Goal: Task Accomplishment & Management: Manage account settings

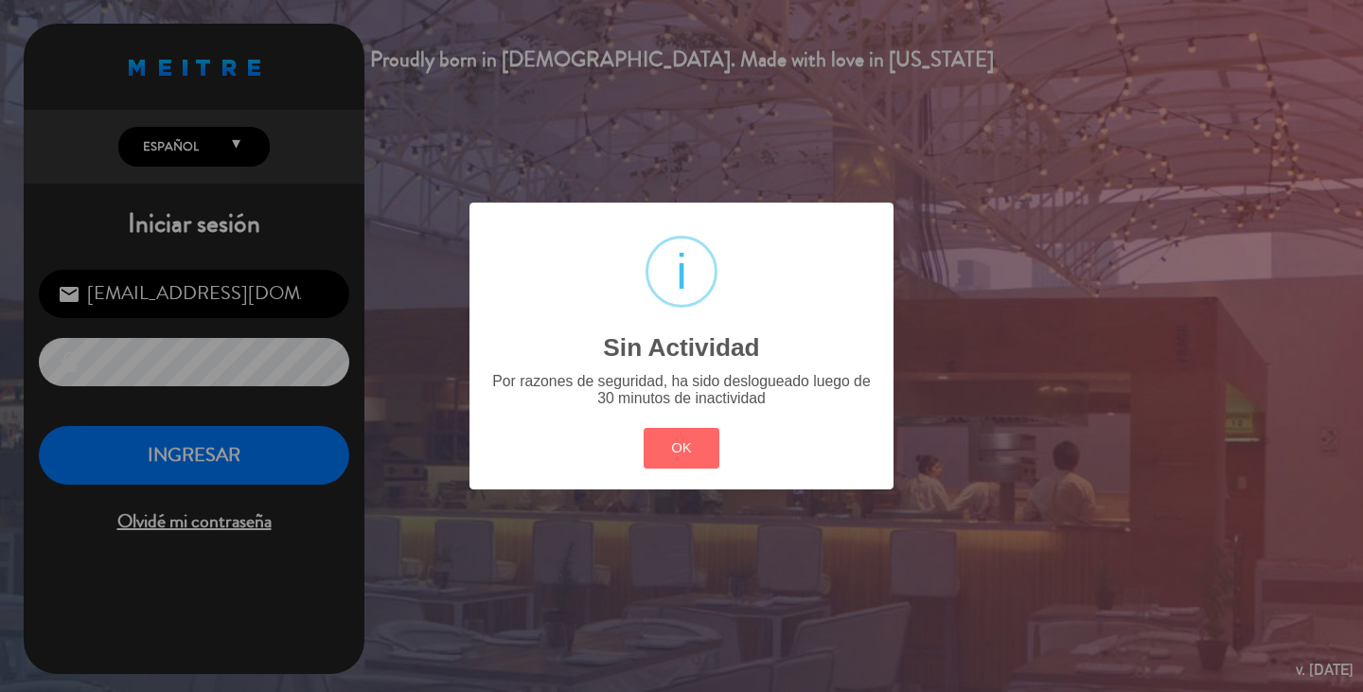
click at [678, 421] on div "? ! i Sin Actividad × Por razones de seguridad, ha sido deslogueado luego de 30…" at bounding box center [682, 346] width 424 height 286
click at [681, 457] on button "OK" at bounding box center [682, 448] width 77 height 41
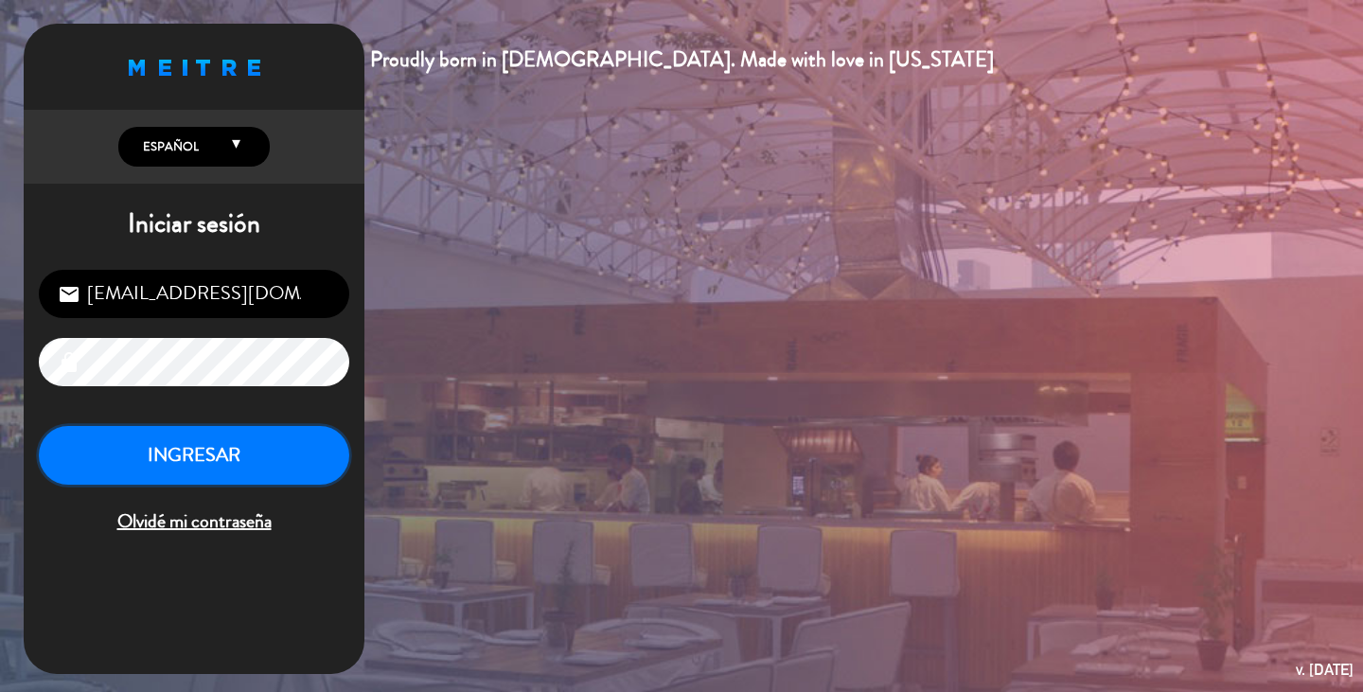
click at [251, 468] on button "INGRESAR" at bounding box center [194, 456] width 310 height 60
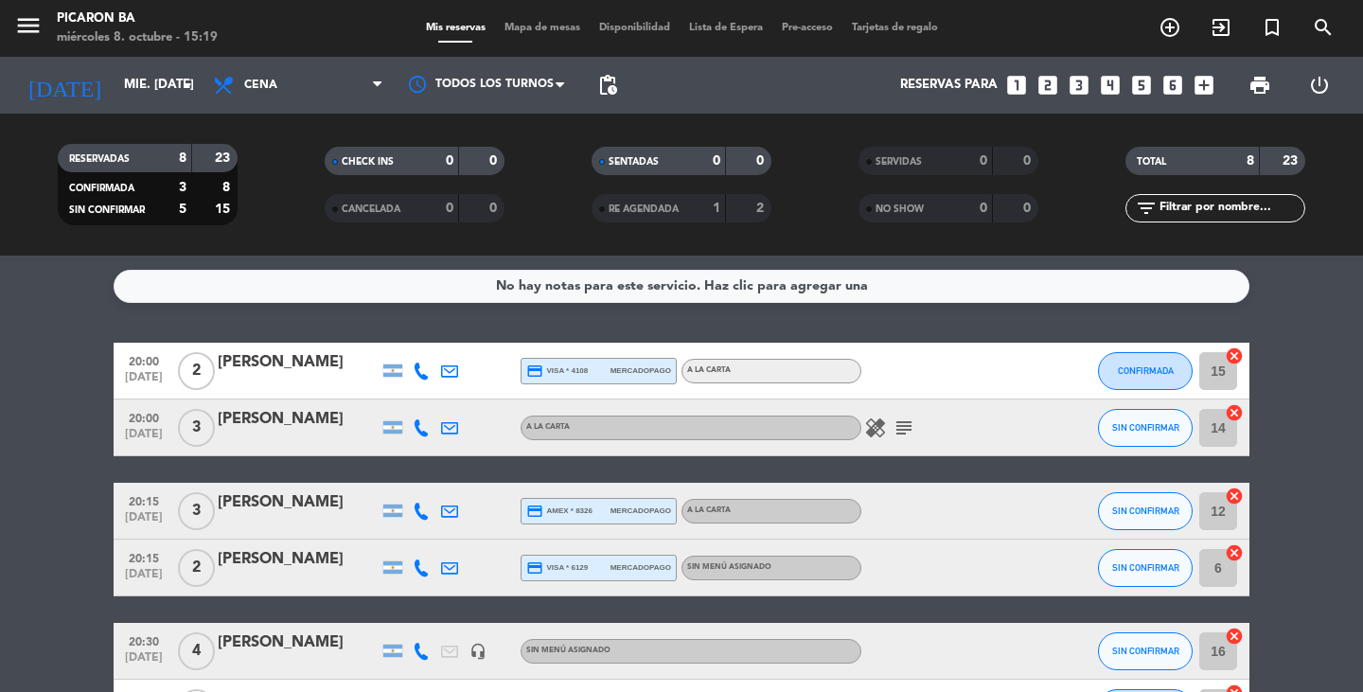
click at [1321, 284] on service-notes "No hay notas para este servicio. Haz clic para agregar una" at bounding box center [681, 286] width 1363 height 33
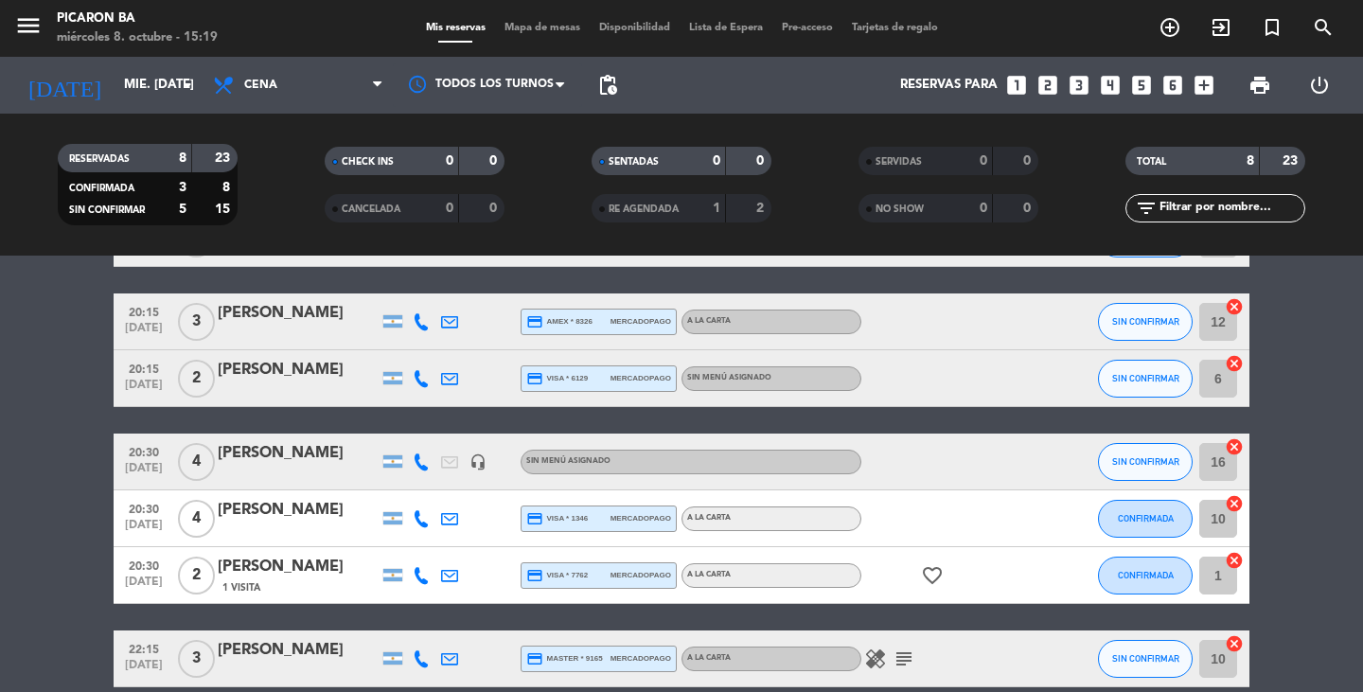
scroll to position [279, 0]
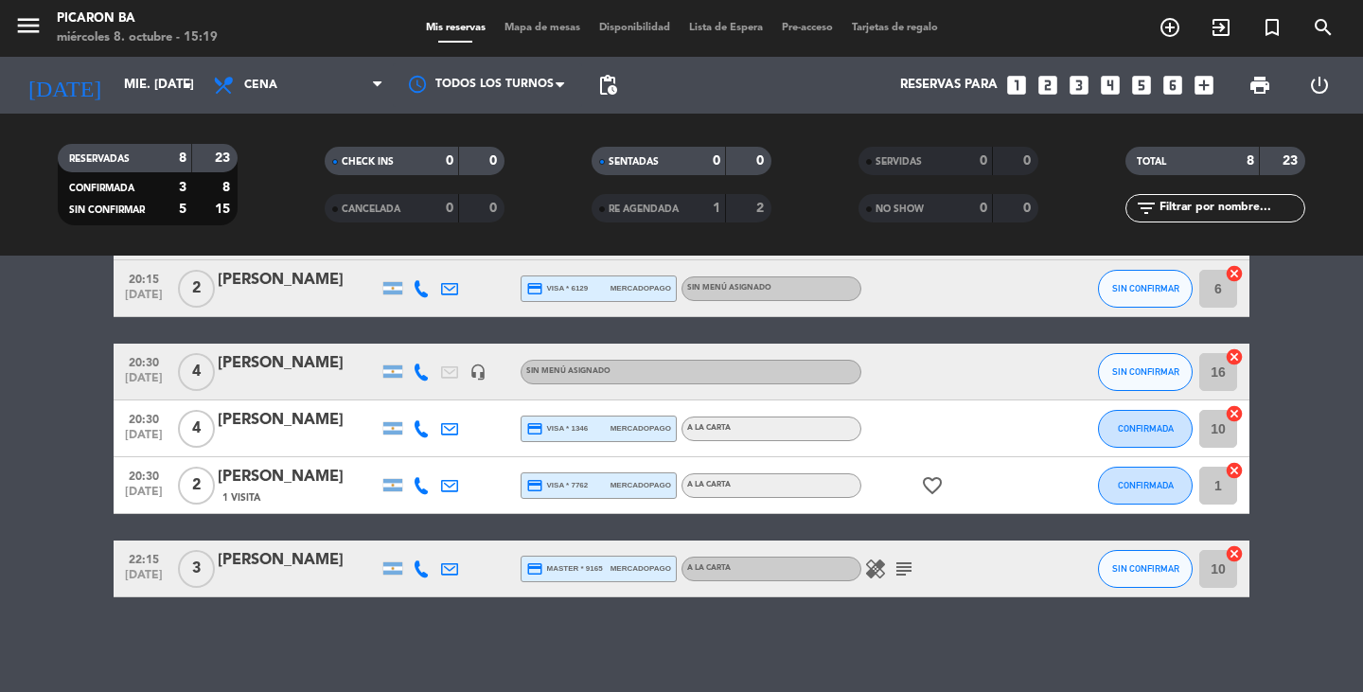
click at [881, 572] on icon "healing" at bounding box center [875, 569] width 23 height 23
click at [911, 563] on icon "subject" at bounding box center [904, 569] width 23 height 23
click at [1249, 470] on div "1 cancel" at bounding box center [1221, 485] width 57 height 56
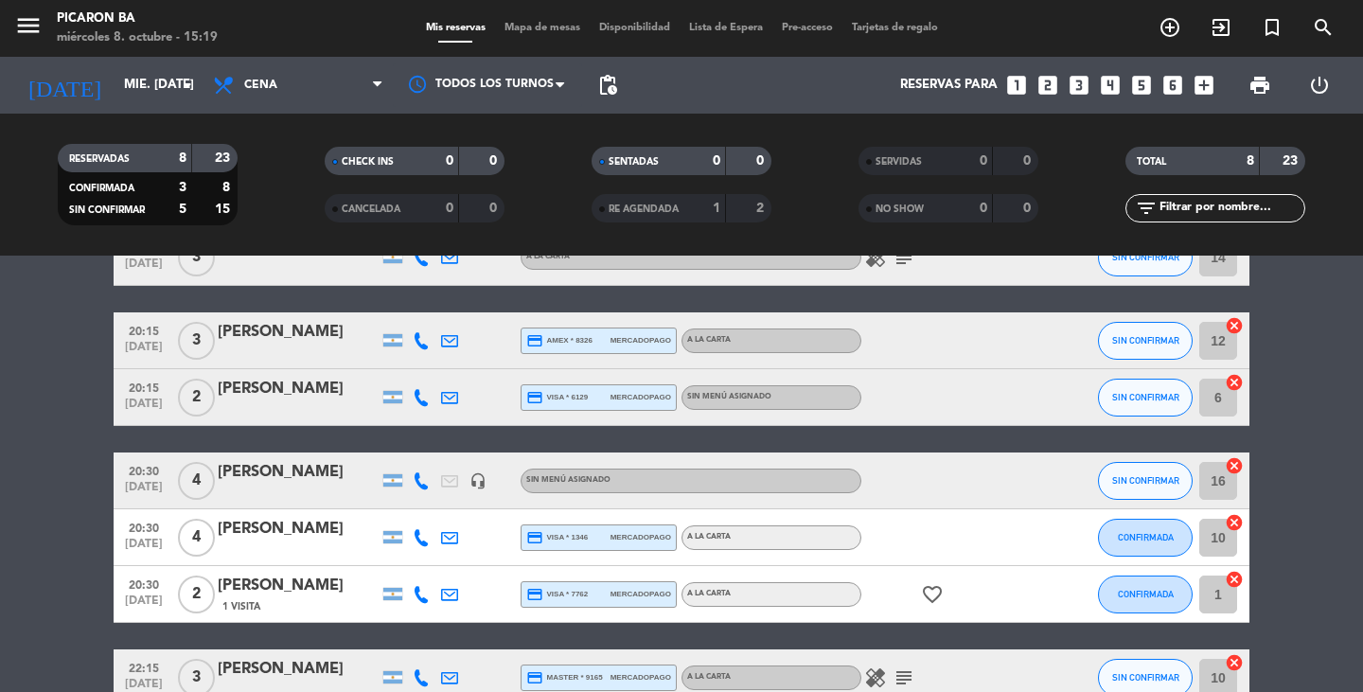
scroll to position [128, 0]
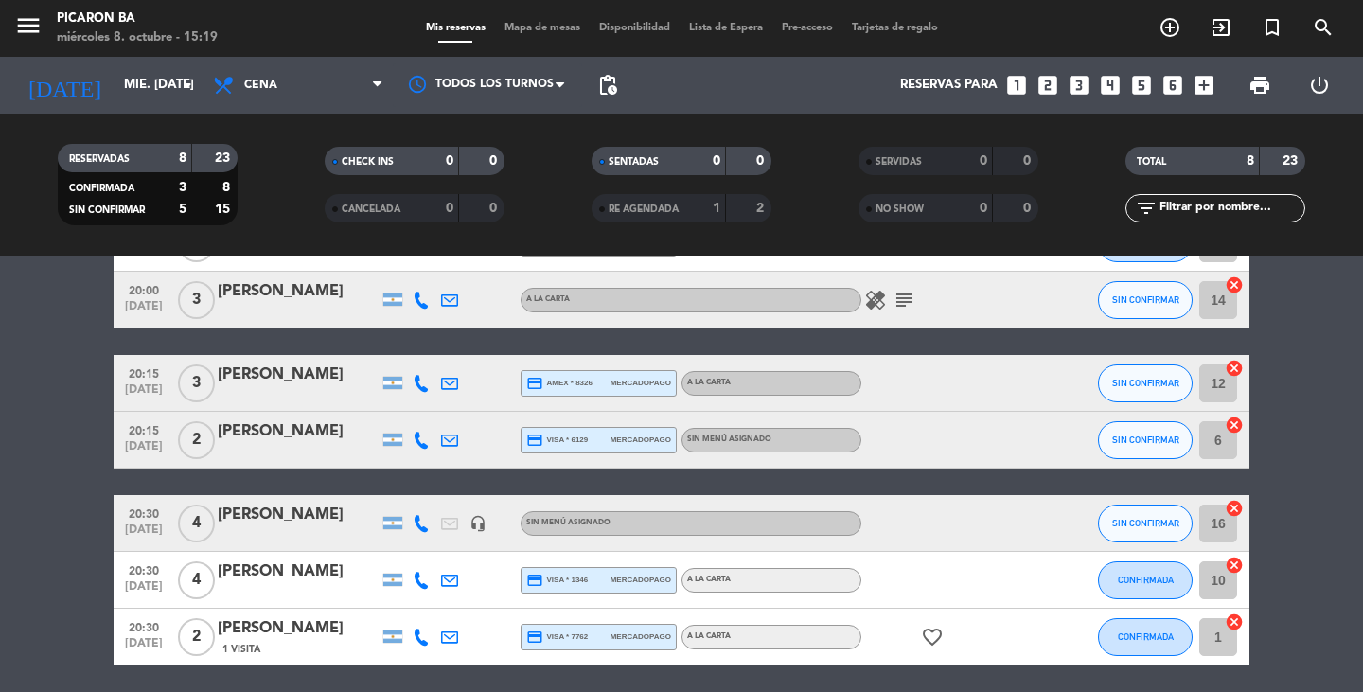
click at [925, 635] on icon "favorite_border" at bounding box center [932, 637] width 23 height 23
click at [872, 297] on icon "healing" at bounding box center [875, 300] width 23 height 23
click at [897, 296] on icon "subject" at bounding box center [904, 300] width 23 height 23
click at [1306, 444] on bookings-row "20:00 [DATE] 2 [PERSON_NAME] credit_card visa * 4108 mercadopago A LA CARTA CON…" at bounding box center [681, 482] width 1363 height 534
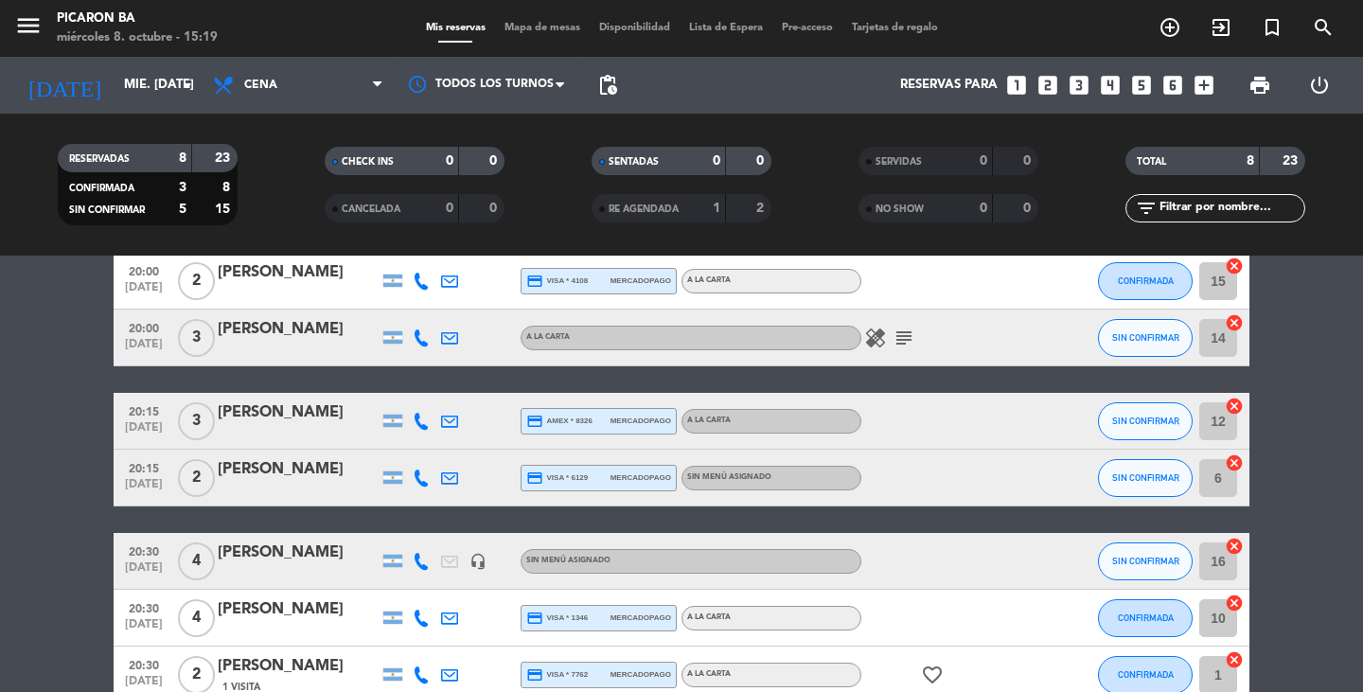
scroll to position [52, 0]
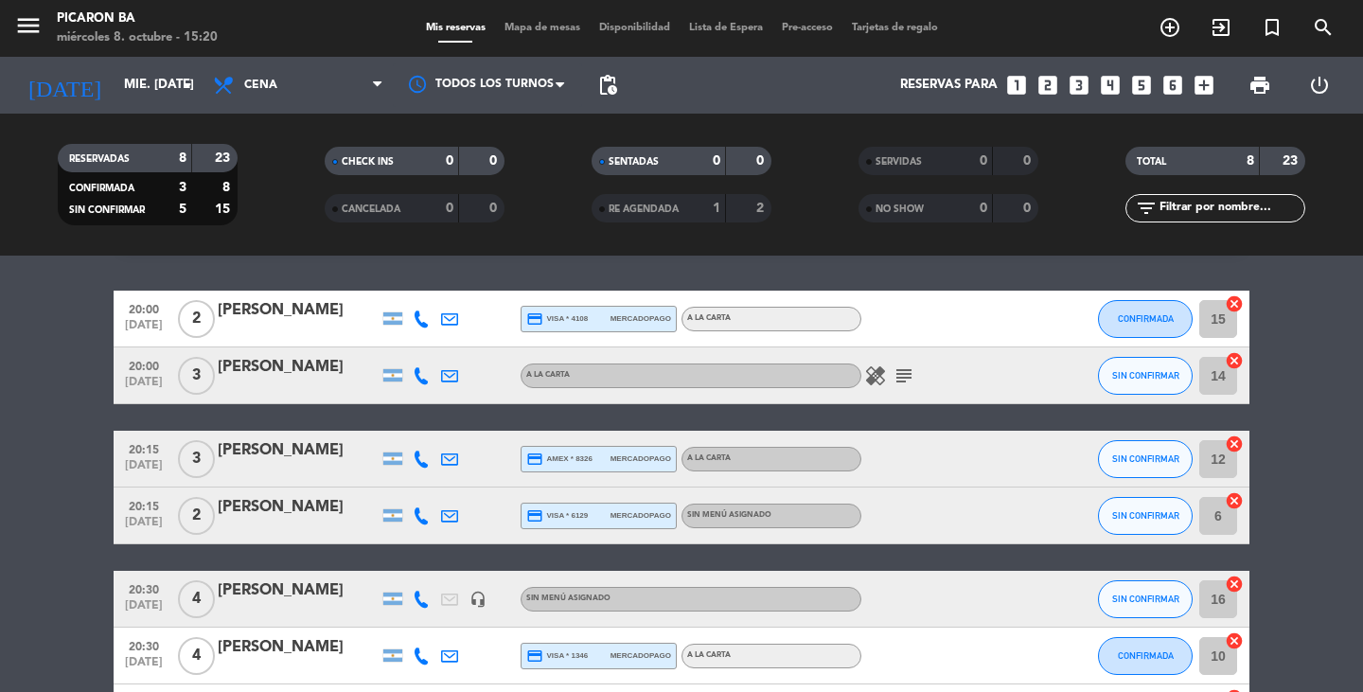
click at [35, 371] on bookings-row "20:00 [DATE] 2 [PERSON_NAME] credit_card visa * 4108 mercadopago A LA CARTA CON…" at bounding box center [681, 558] width 1363 height 534
click at [115, 74] on input "mié. [DATE]" at bounding box center [198, 85] width 167 height 34
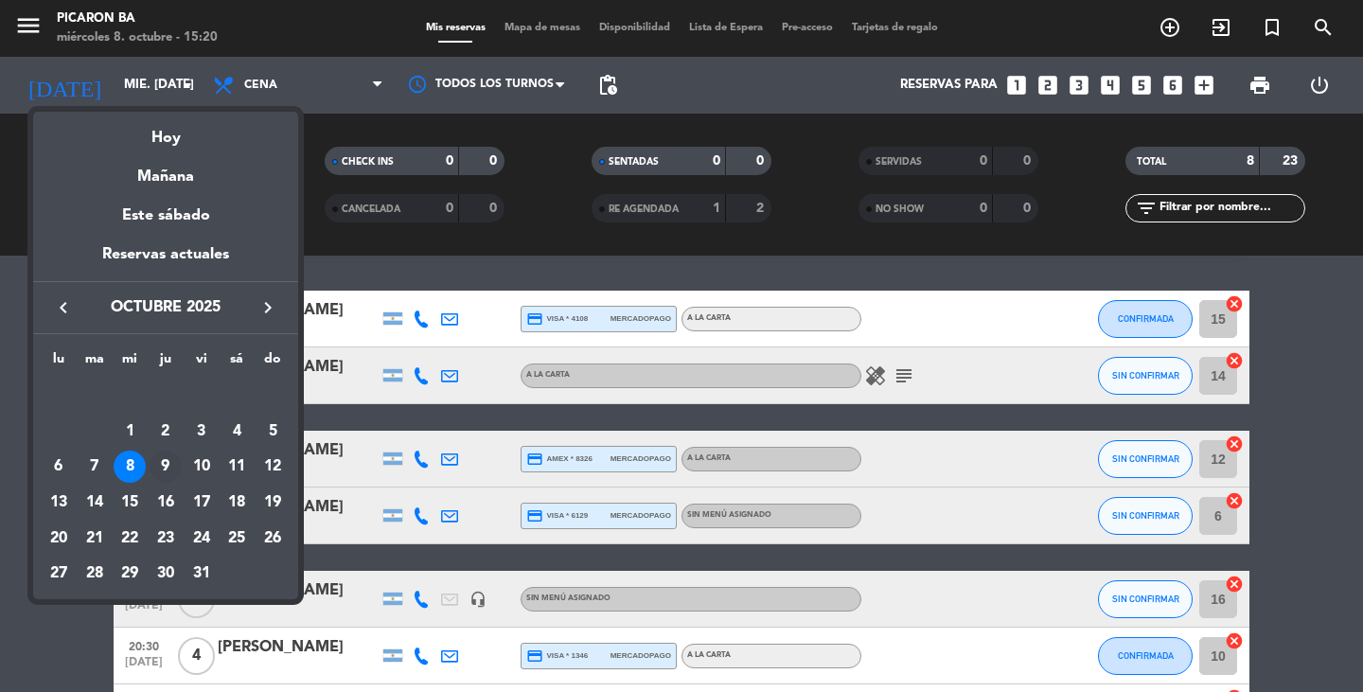
click at [165, 457] on div "9" at bounding box center [166, 467] width 32 height 32
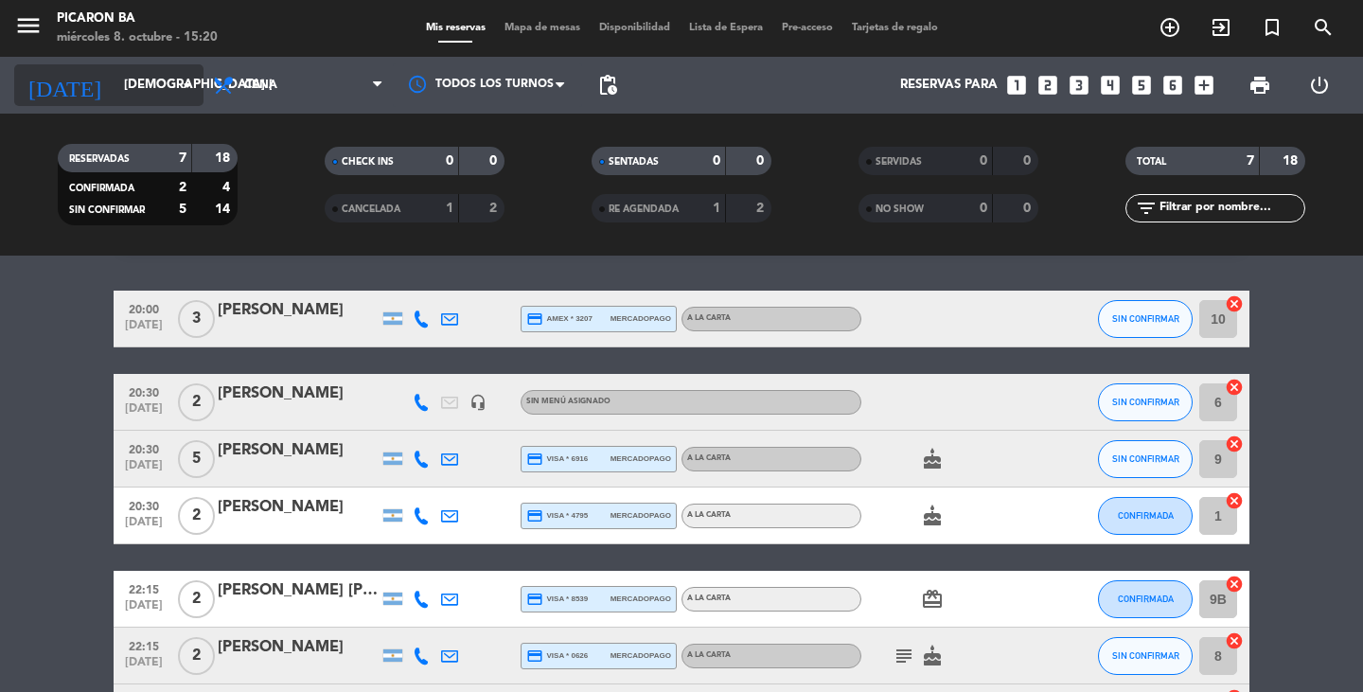
click at [115, 90] on input "[DEMOGRAPHIC_DATA] [DATE]" at bounding box center [198, 85] width 167 height 34
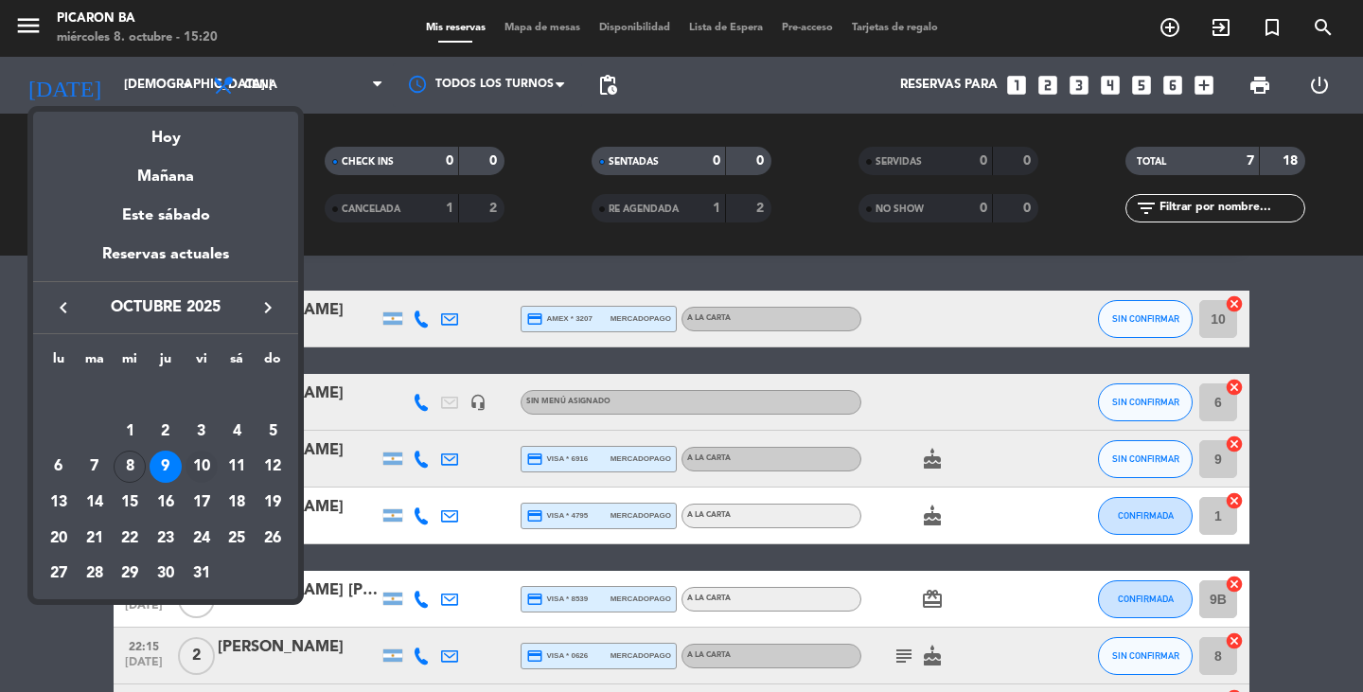
click at [198, 470] on div "10" at bounding box center [202, 467] width 32 height 32
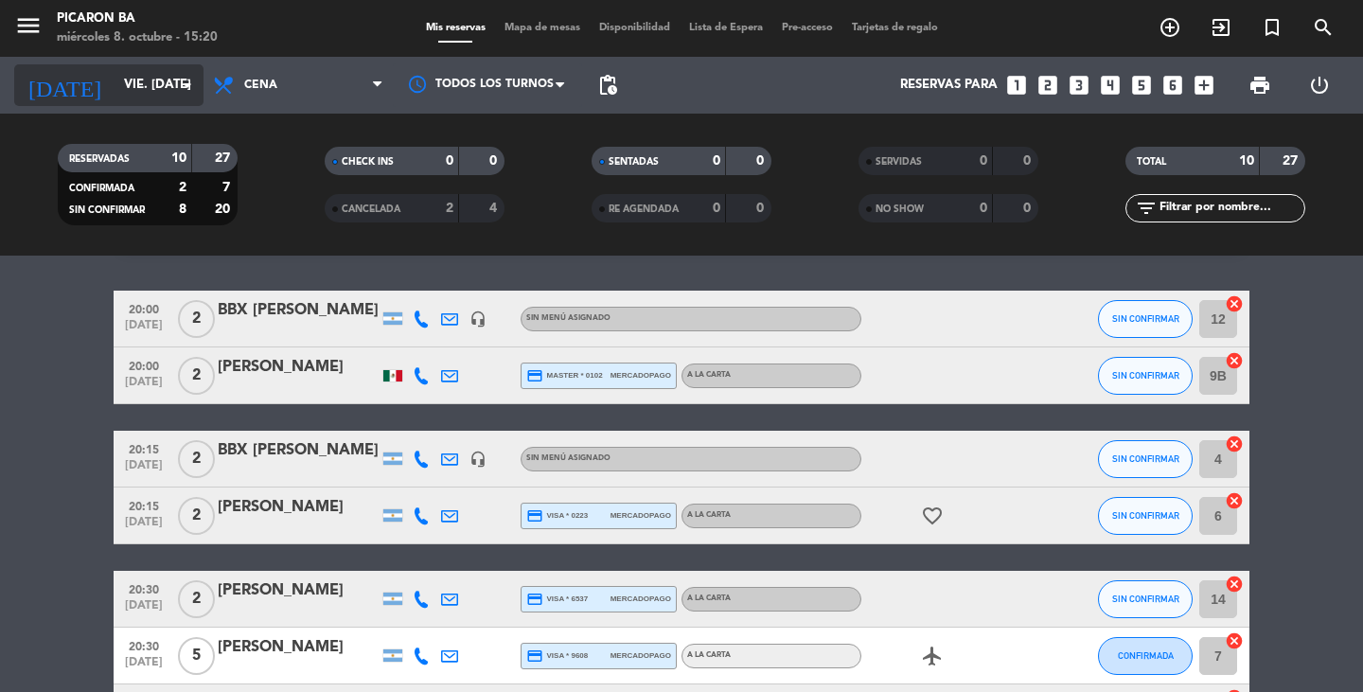
click at [151, 99] on input "vie. [DATE]" at bounding box center [198, 85] width 167 height 34
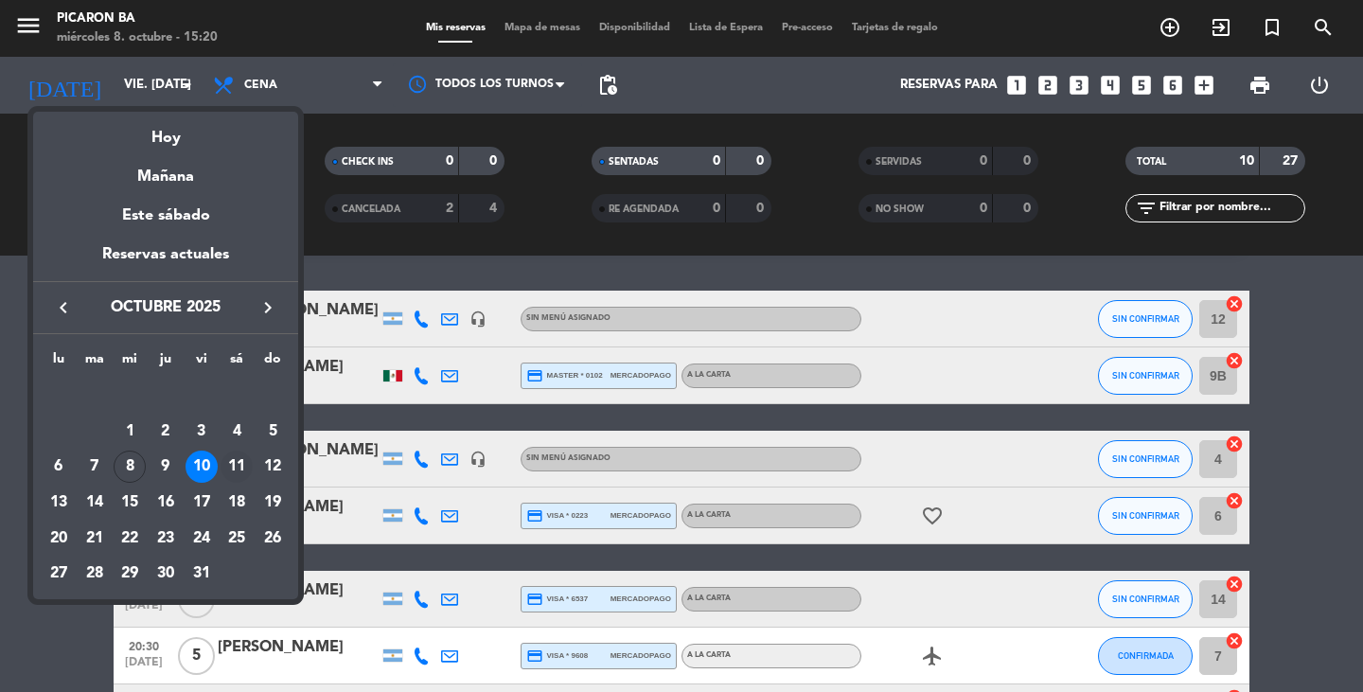
click at [238, 464] on div "11" at bounding box center [237, 467] width 32 height 32
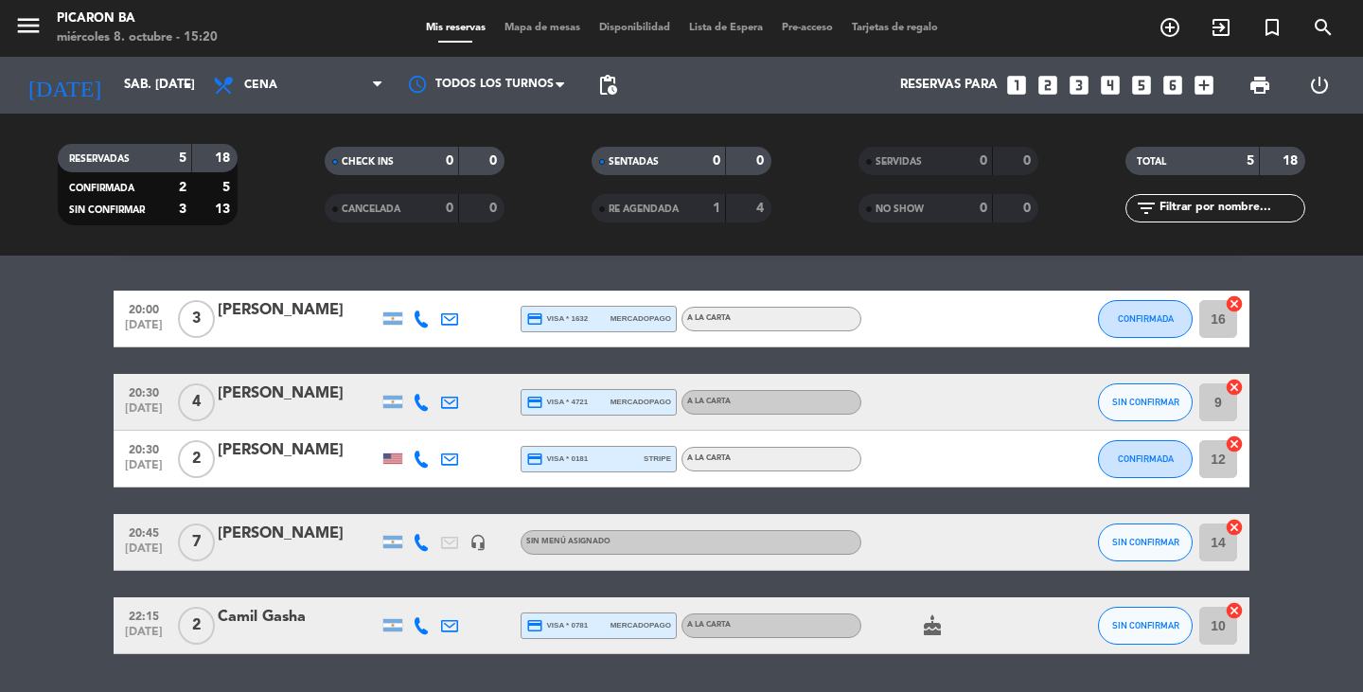
click at [126, 106] on div "[DATE] sáb. [DATE] arrow_drop_down" at bounding box center [108, 85] width 189 height 57
click at [126, 100] on input "sáb. [DATE]" at bounding box center [198, 85] width 167 height 34
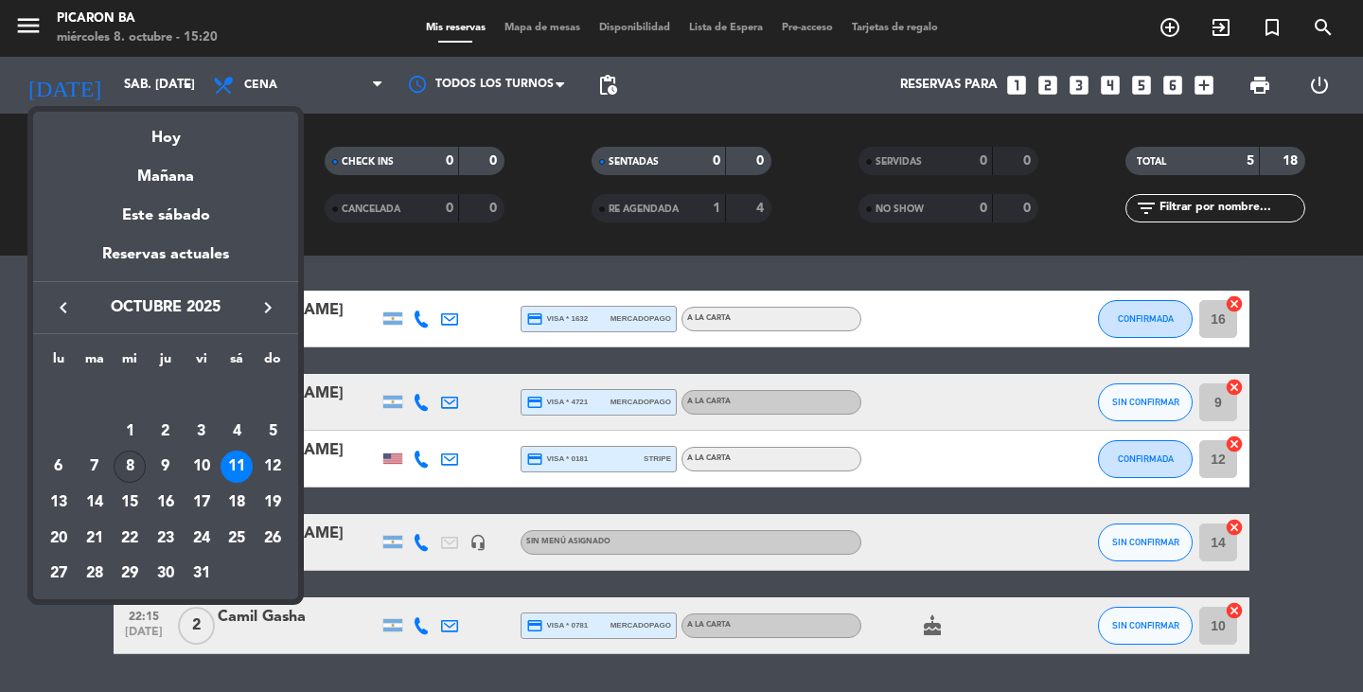
click at [132, 460] on div "8" at bounding box center [130, 467] width 32 height 32
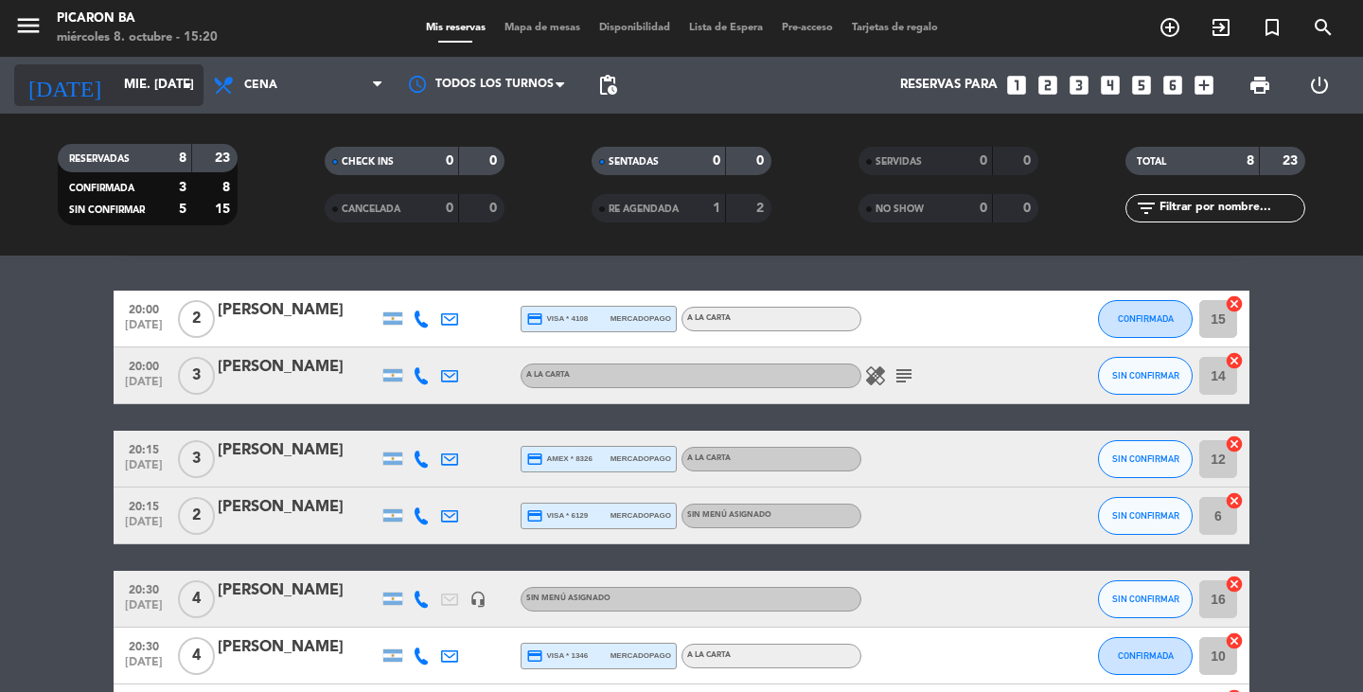
click at [142, 84] on input "mié. [DATE]" at bounding box center [198, 85] width 167 height 34
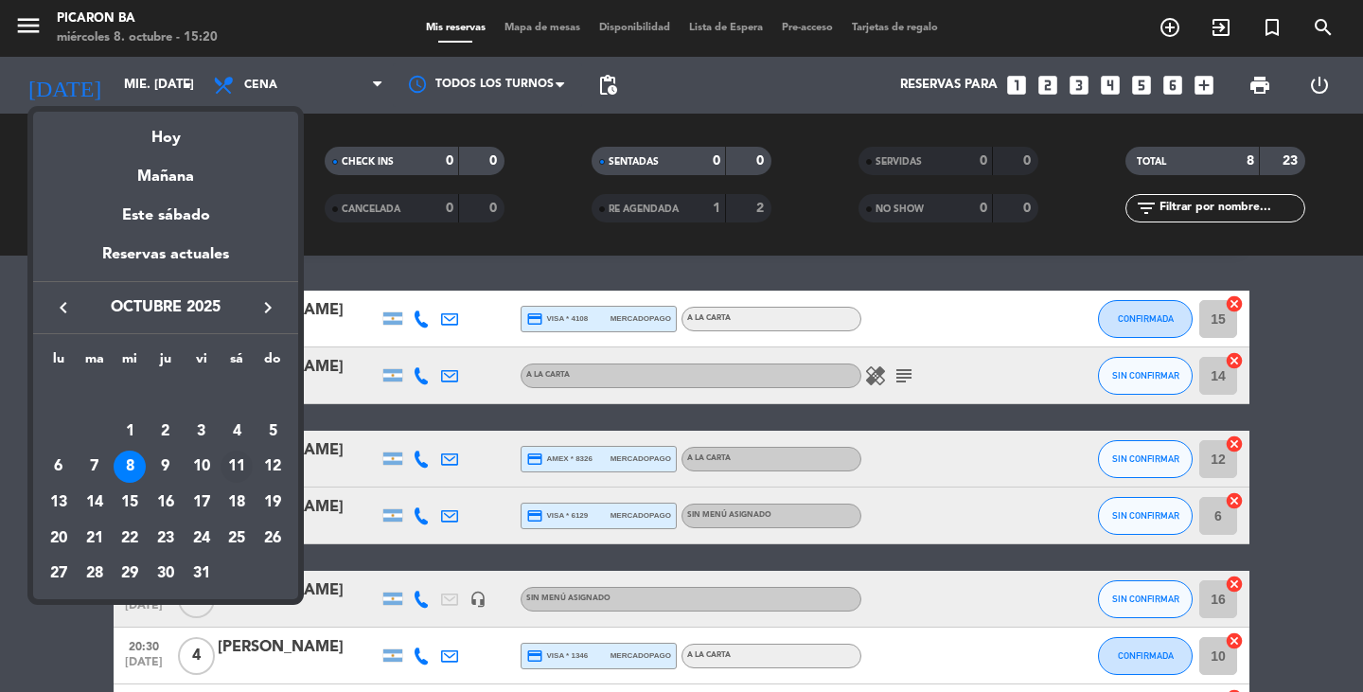
click at [233, 476] on div "11" at bounding box center [237, 467] width 32 height 32
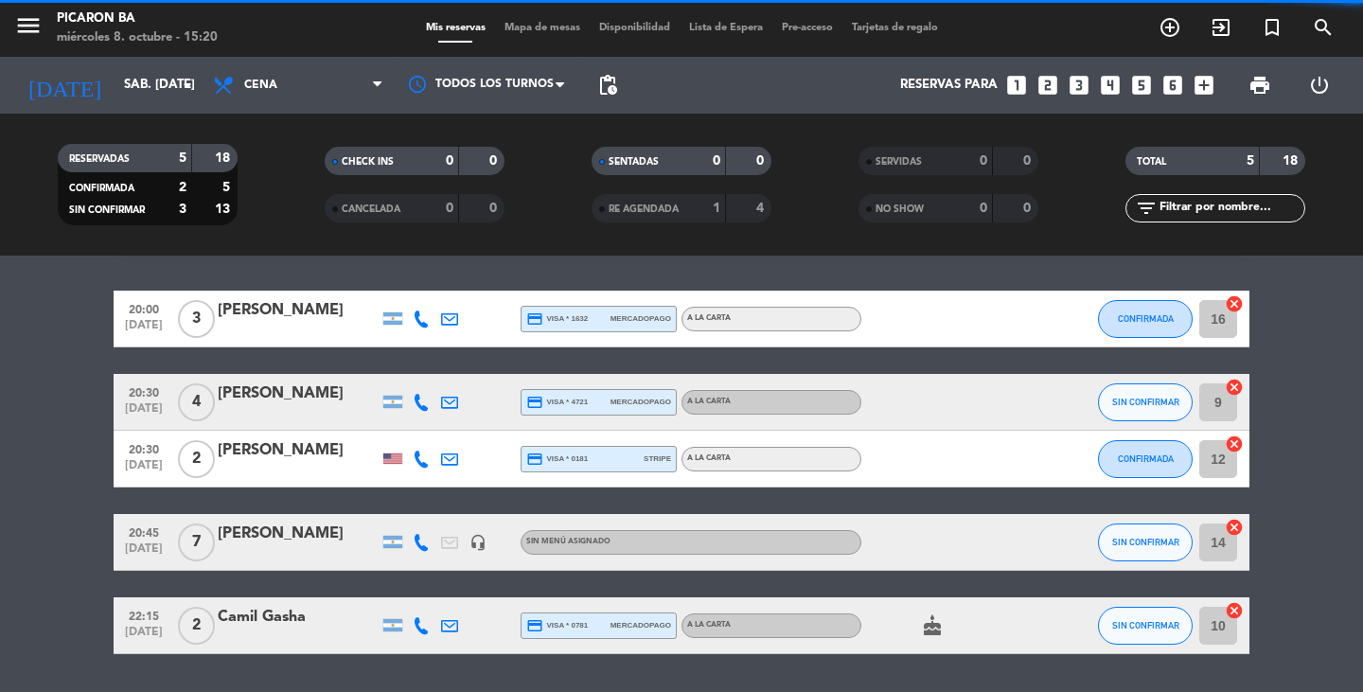
click at [277, 62] on div "Todos los servicios Almuerzo Cena Cena Todos los servicios Almuerzo Cena" at bounding box center [298, 85] width 189 height 57
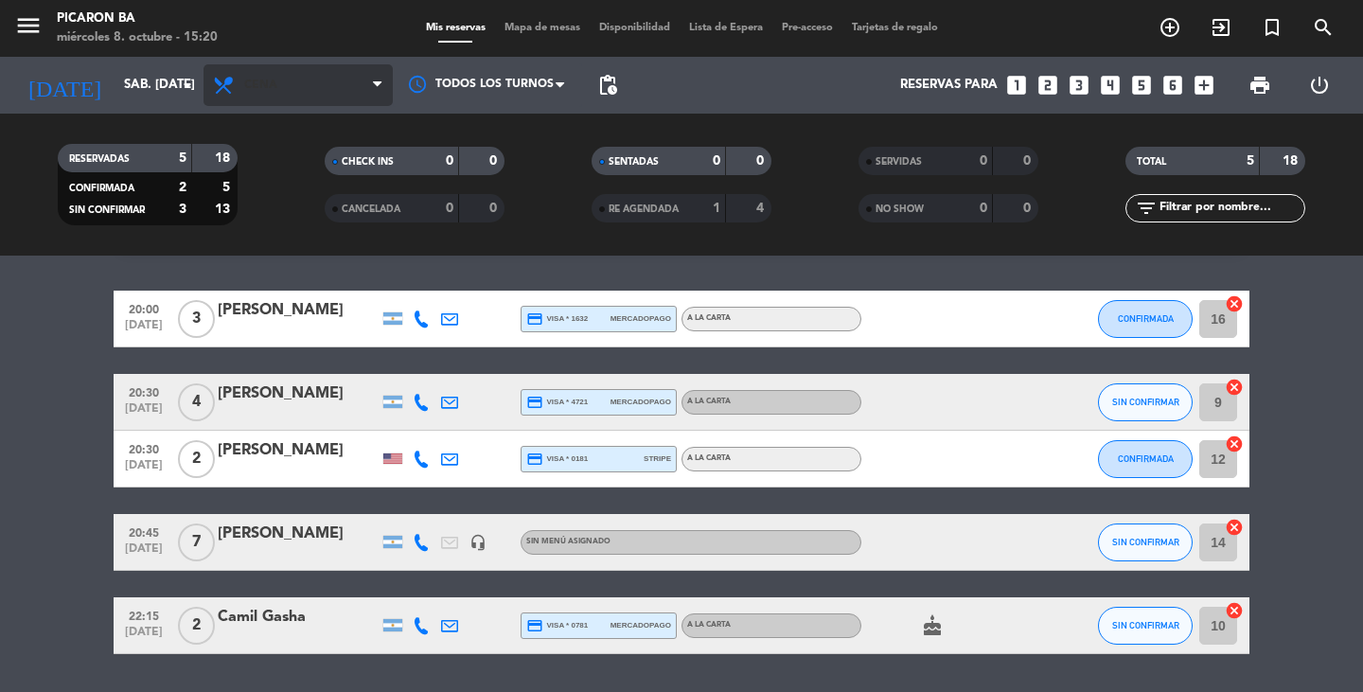
click at [277, 68] on span "Cena" at bounding box center [298, 85] width 189 height 42
click at [270, 163] on div "menu Picaron BA miércoles 8. octubre - 15:20 Mis reservas Mapa de mesas Disponi…" at bounding box center [681, 128] width 1363 height 256
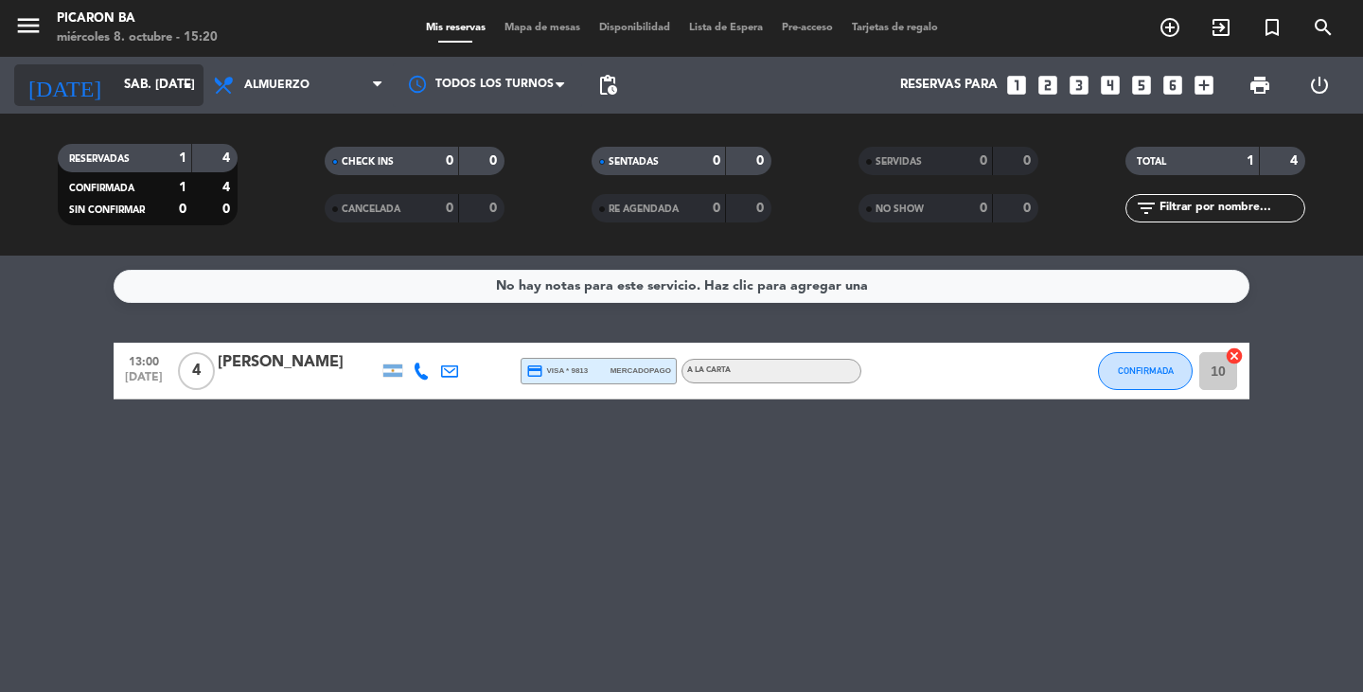
click at [181, 103] on div "[DATE] sáb. [DATE] arrow_drop_down" at bounding box center [108, 85] width 189 height 42
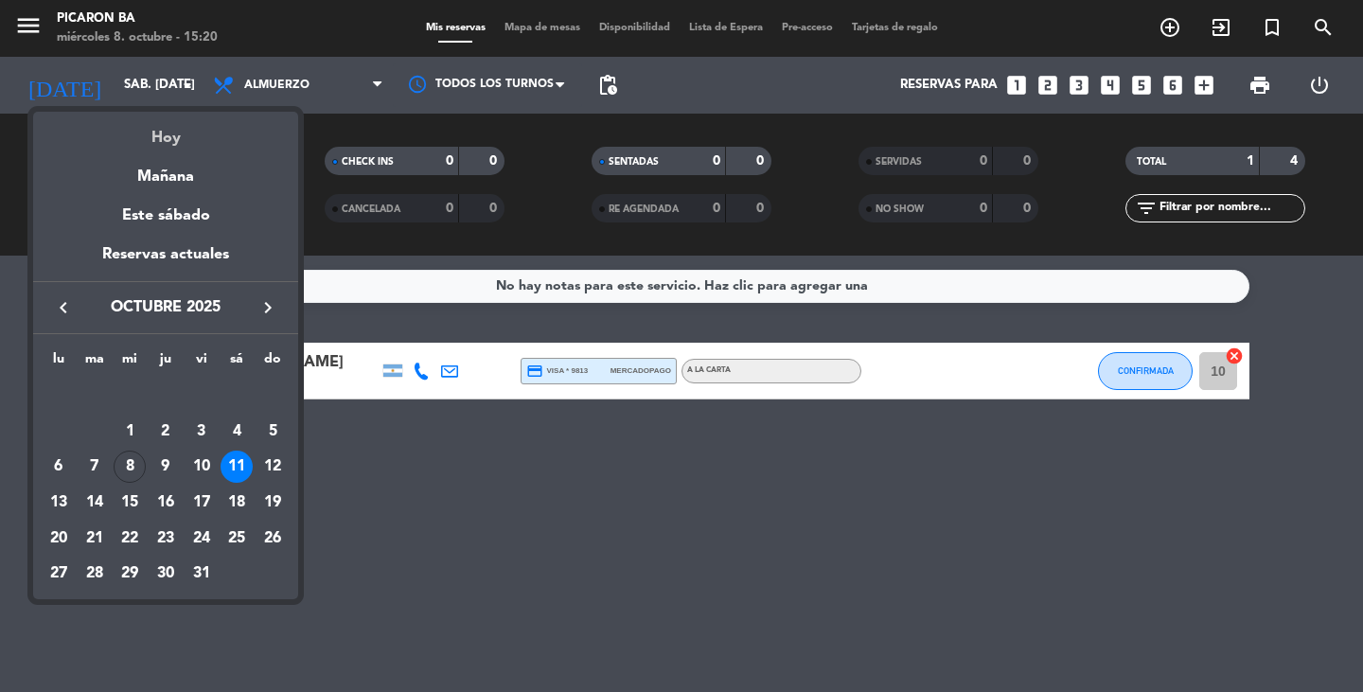
click at [189, 131] on div "Hoy" at bounding box center [165, 131] width 265 height 39
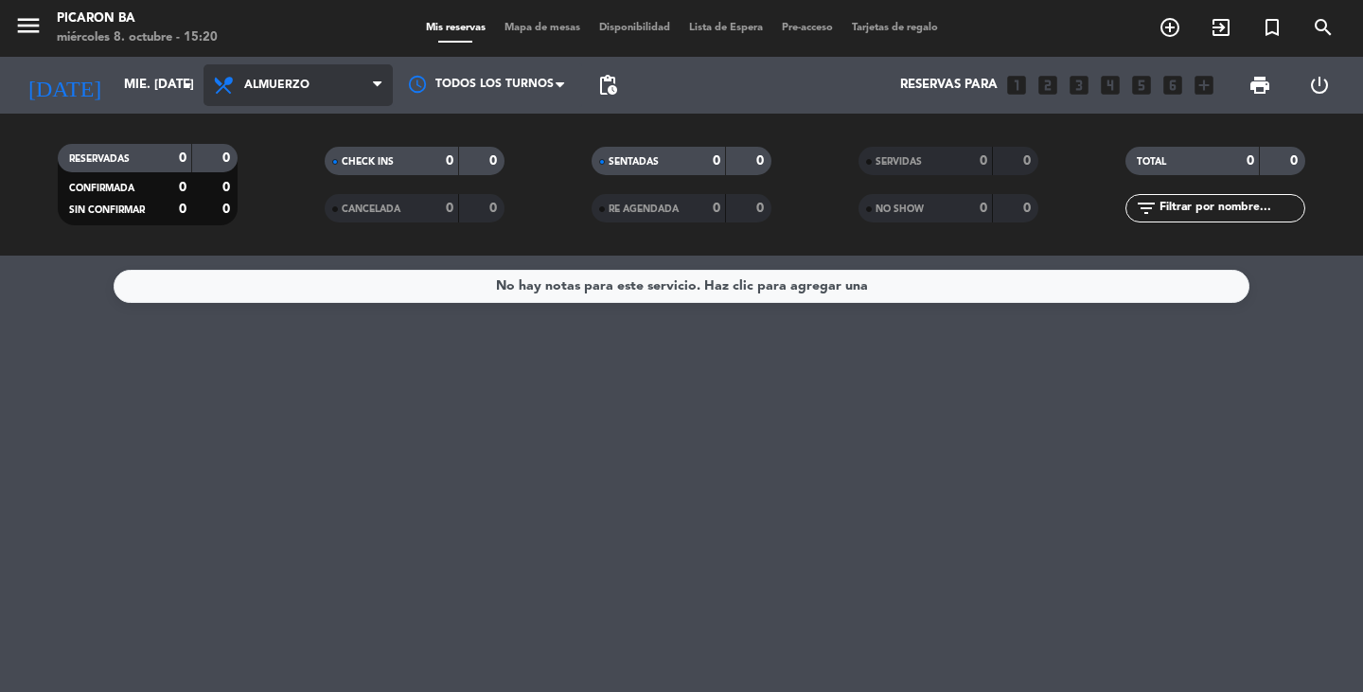
click at [245, 93] on span "Almuerzo" at bounding box center [298, 85] width 189 height 42
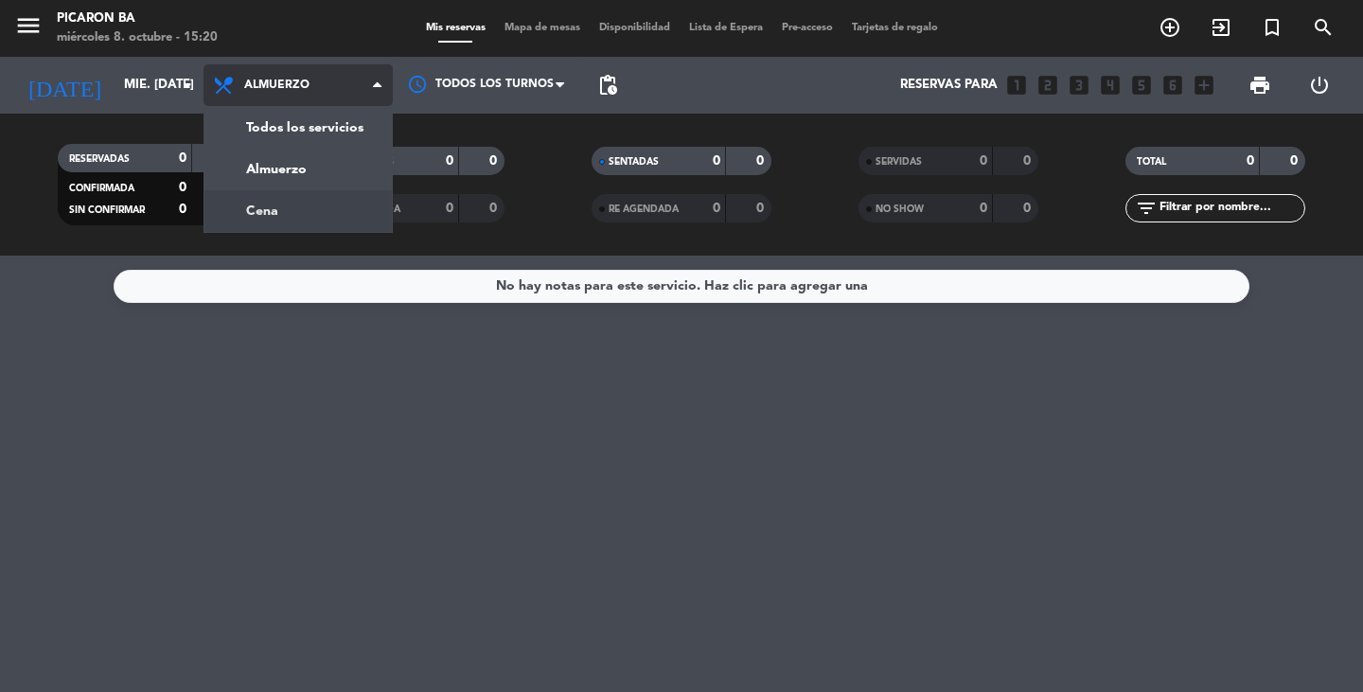
click at [248, 207] on div "menu Picaron BA miércoles 8. octubre - 15:20 Mis reservas Mapa de mesas Disponi…" at bounding box center [681, 128] width 1363 height 256
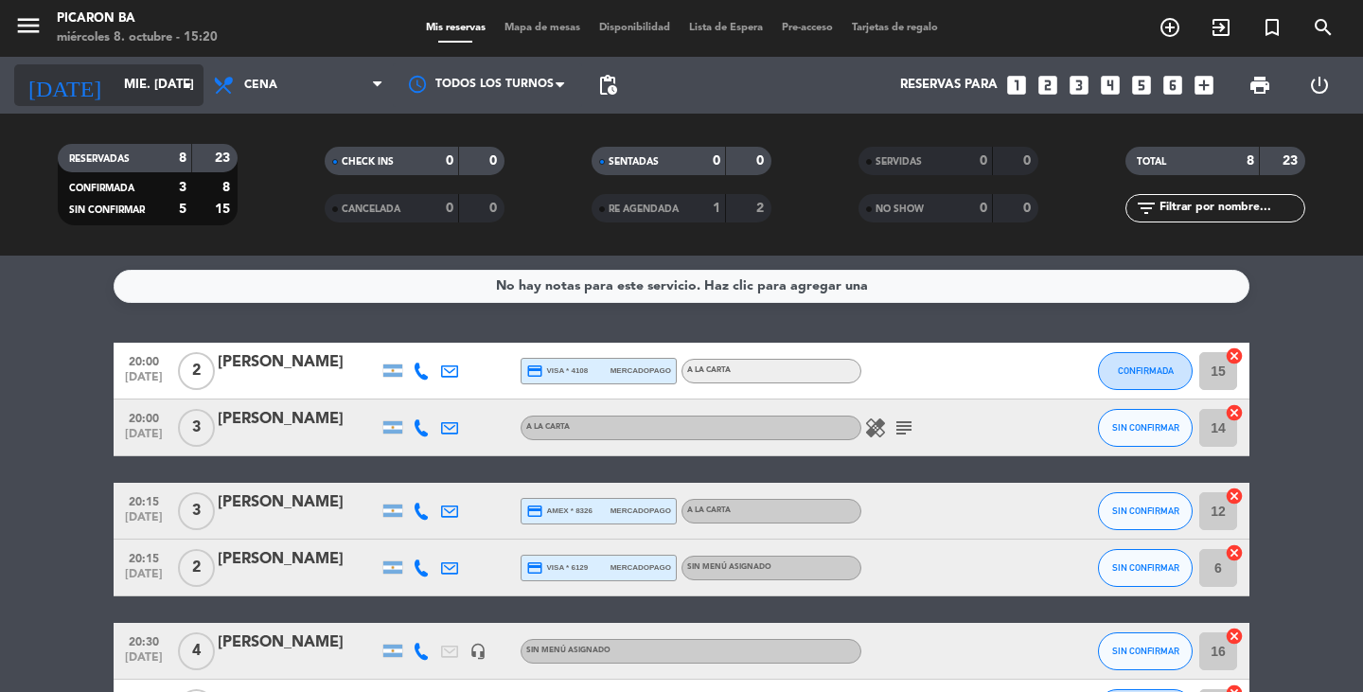
drag, startPoint x: 103, startPoint y: 80, endPoint x: 76, endPoint y: 98, distance: 33.3
click at [115, 98] on input "mié. [DATE]" at bounding box center [198, 85] width 167 height 34
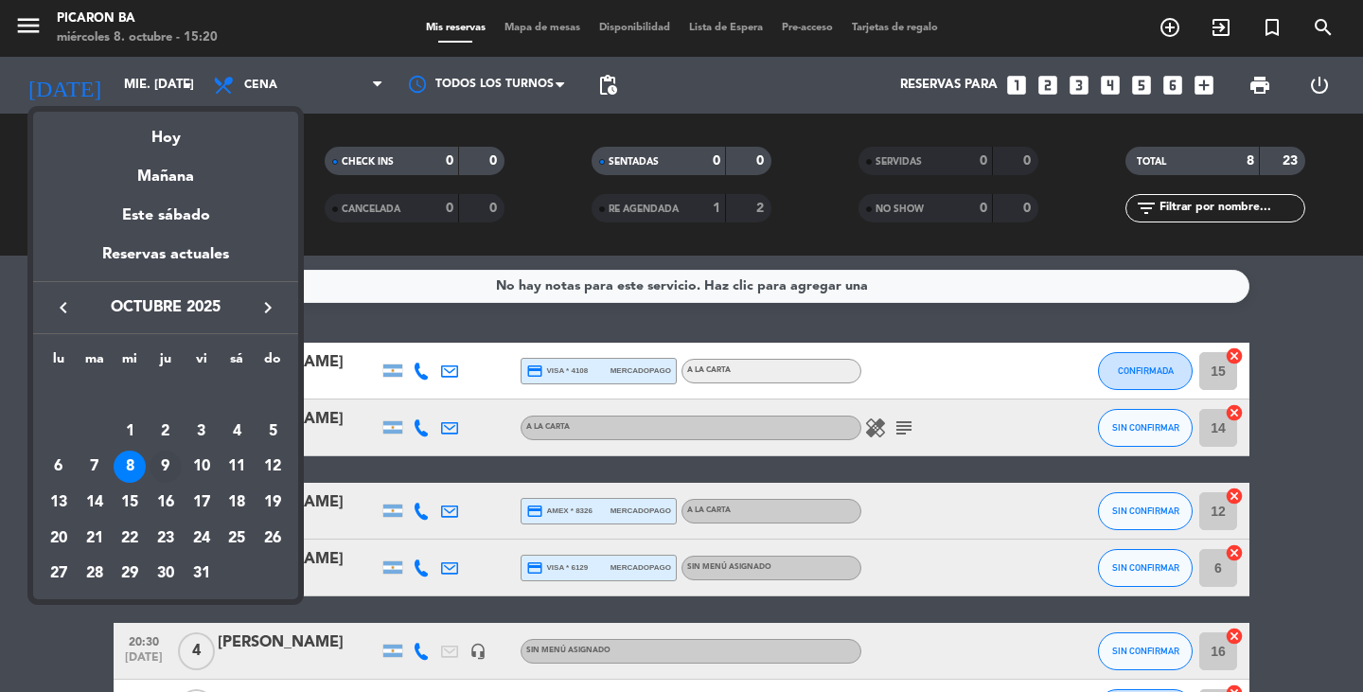
click at [167, 465] on div "9" at bounding box center [166, 467] width 32 height 32
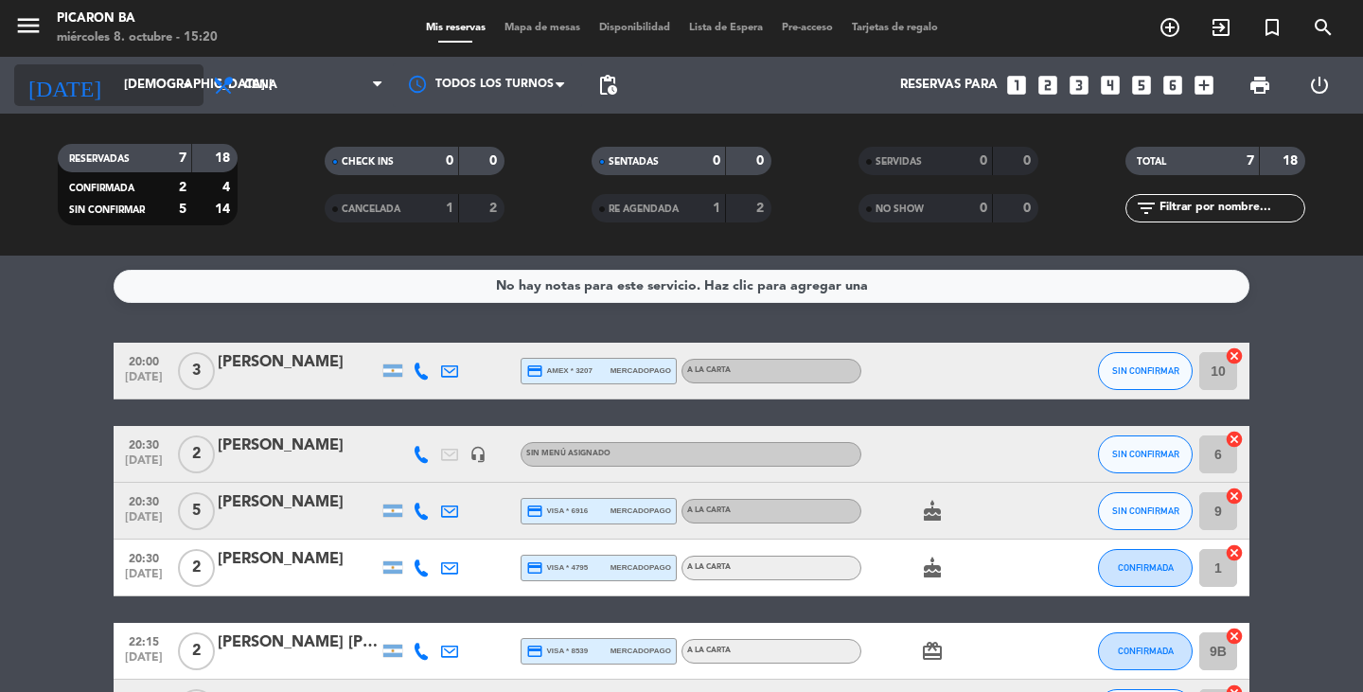
click at [166, 76] on input "[DEMOGRAPHIC_DATA] [DATE]" at bounding box center [198, 85] width 167 height 34
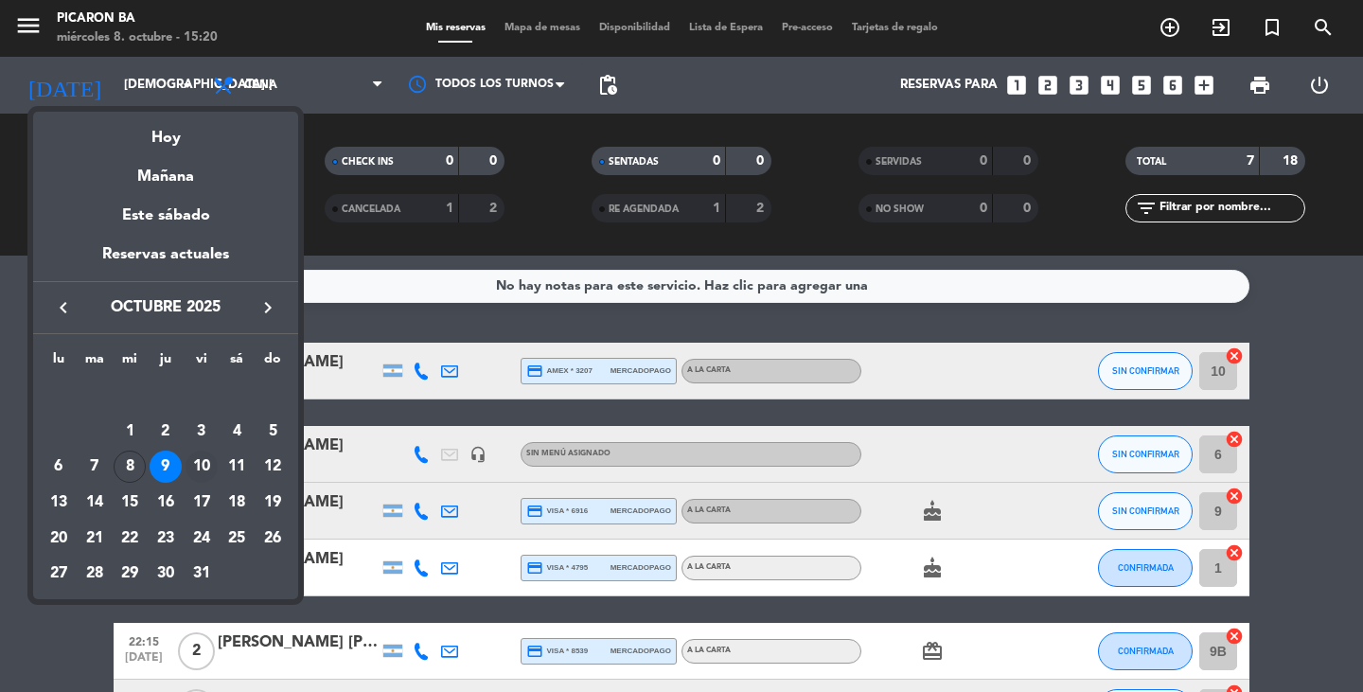
click at [210, 474] on div "10" at bounding box center [202, 467] width 32 height 32
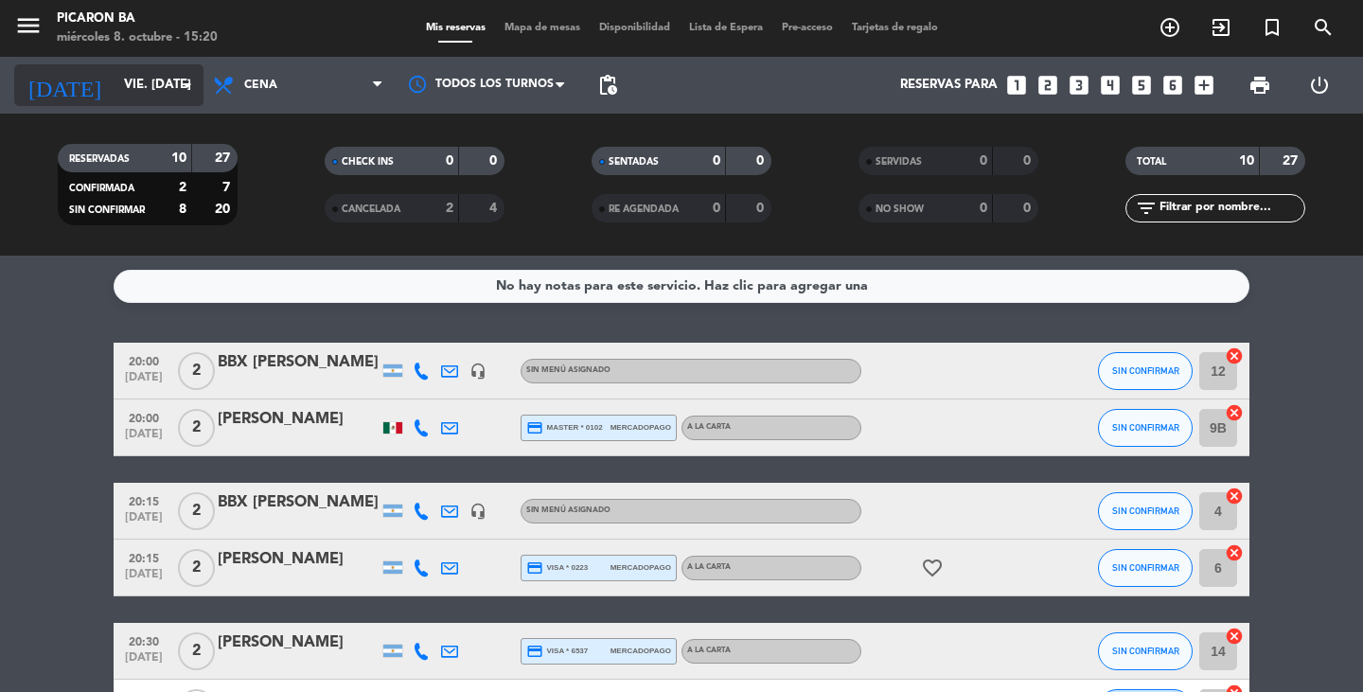
click at [135, 81] on input "vie. [DATE]" at bounding box center [198, 85] width 167 height 34
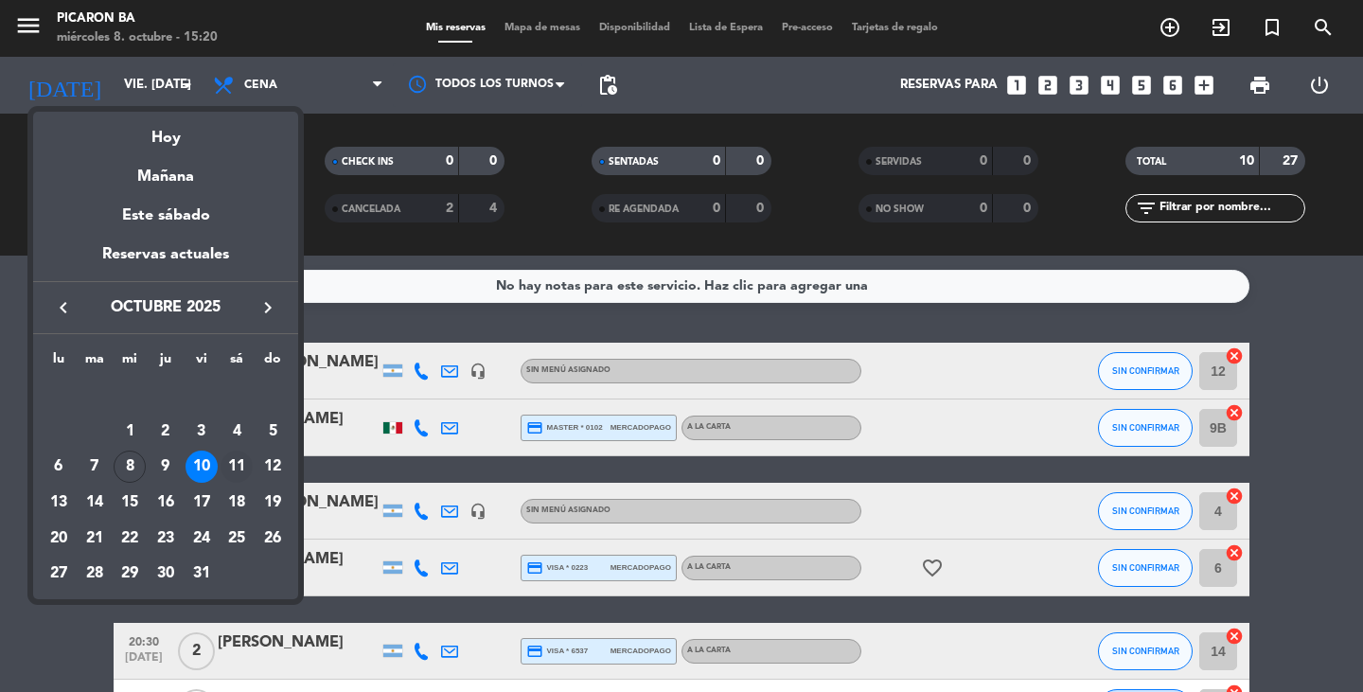
click at [239, 461] on div "11" at bounding box center [237, 467] width 32 height 32
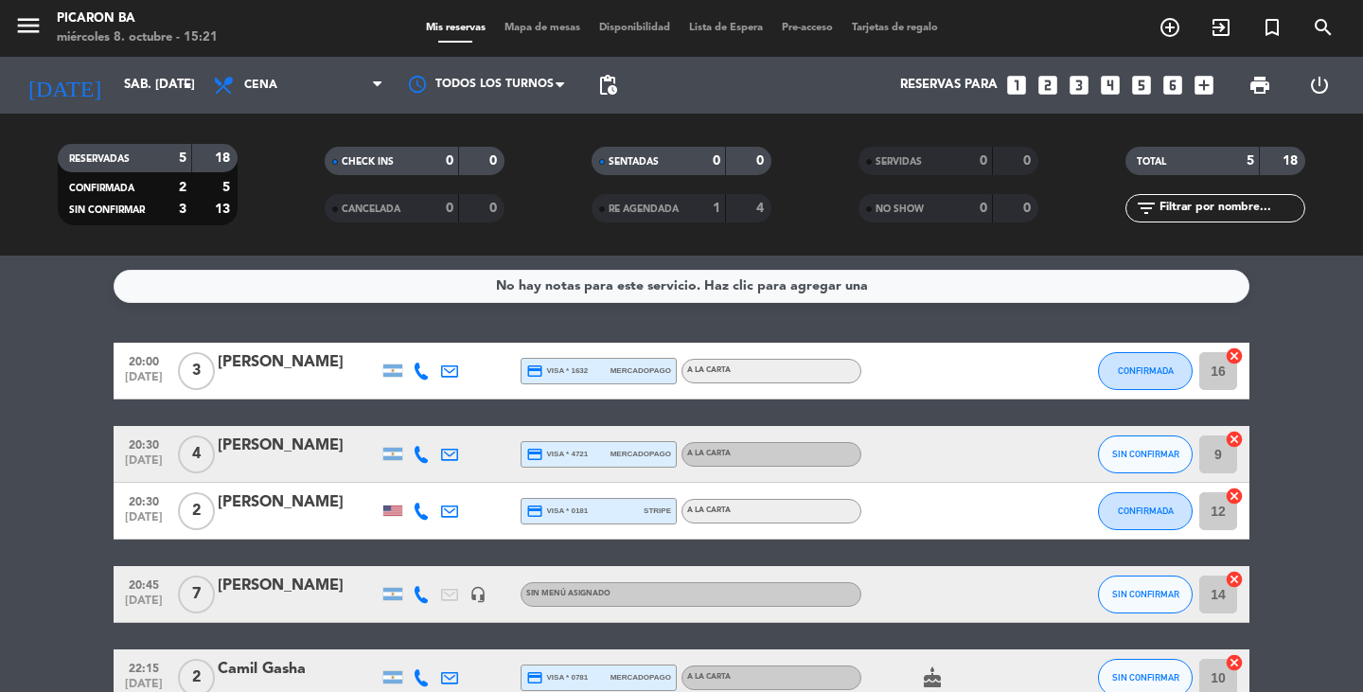
click at [134, 61] on div "[DATE] sáb. [DATE] arrow_drop_down" at bounding box center [108, 85] width 189 height 57
click at [131, 72] on input "sáb. [DATE]" at bounding box center [198, 85] width 167 height 34
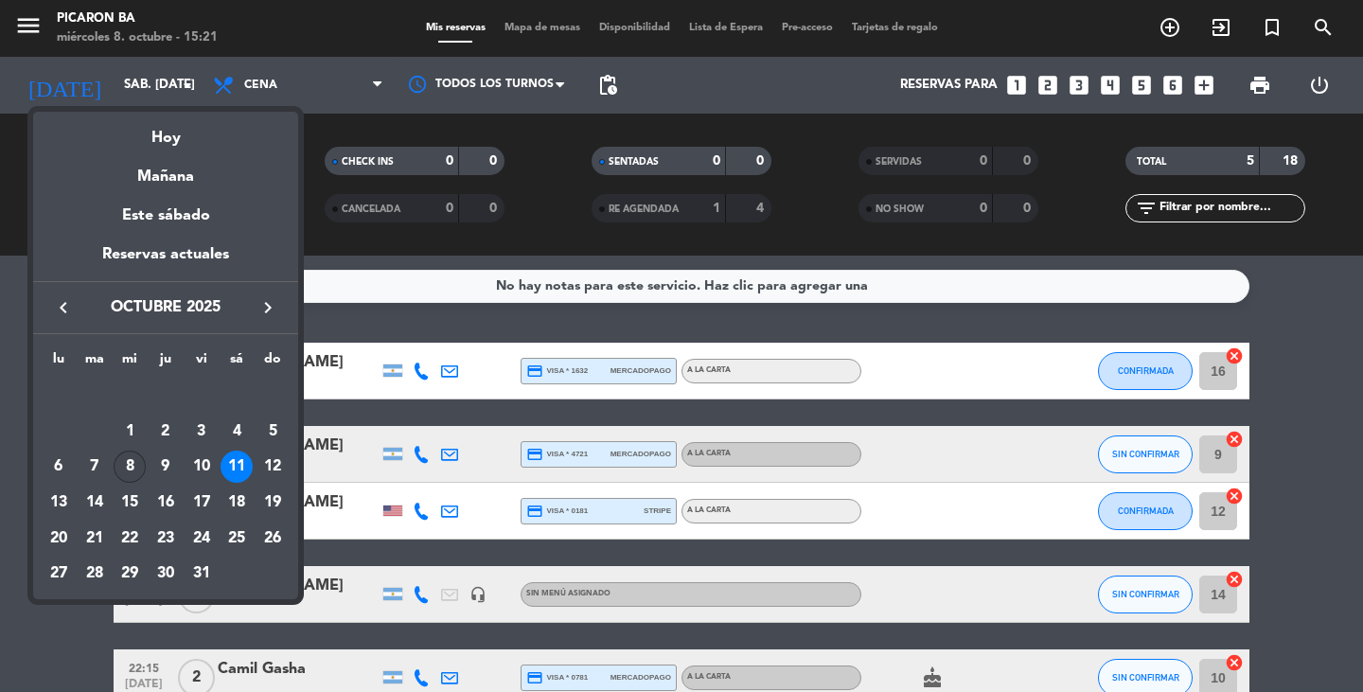
click at [122, 478] on div "8" at bounding box center [130, 467] width 32 height 32
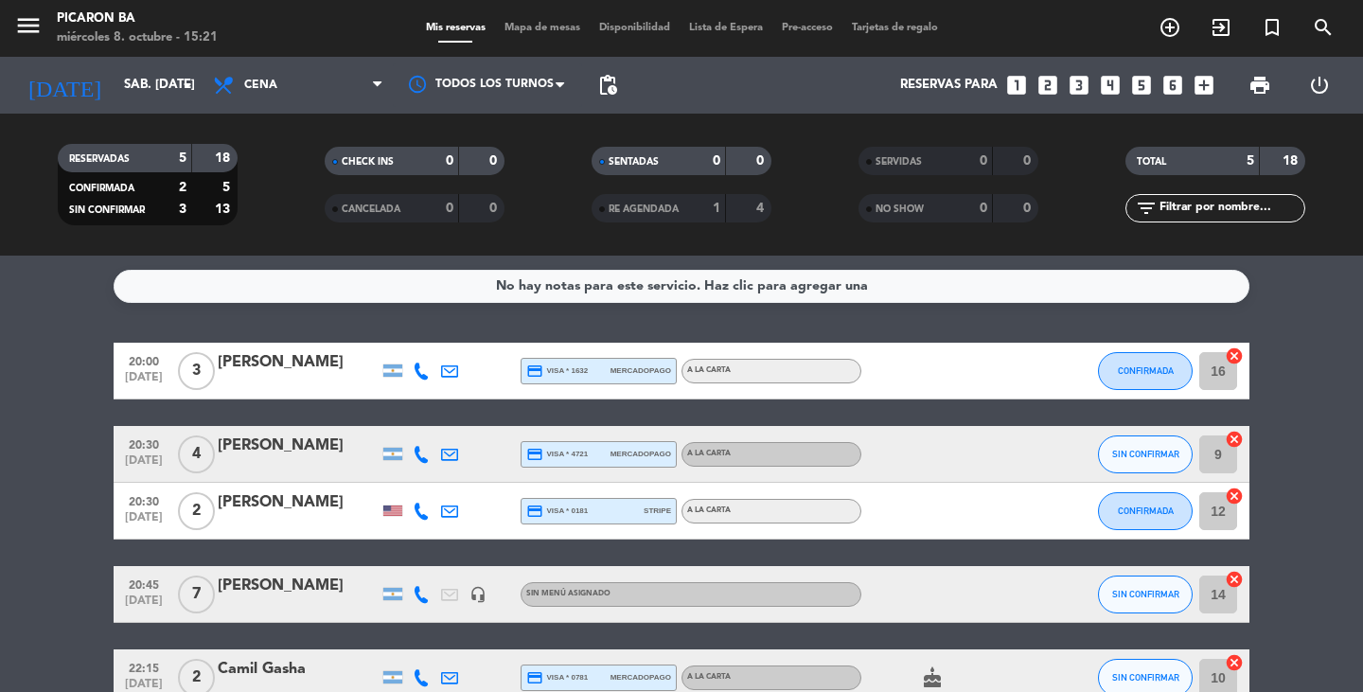
type input "mié. [DATE]"
